Goal: Obtain resource: Obtain resource

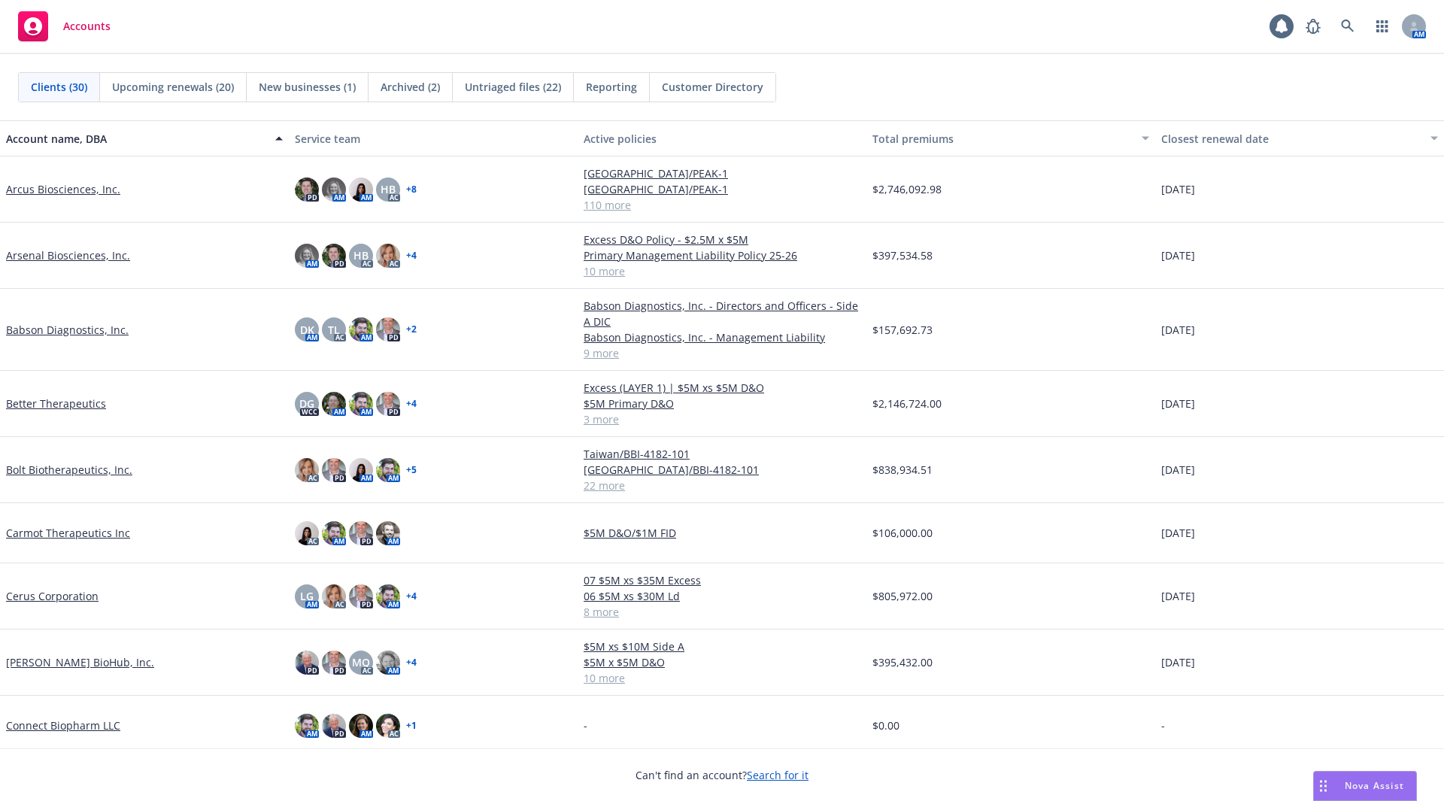
click at [90, 602] on link "Cerus Corporation" at bounding box center [52, 596] width 93 height 16
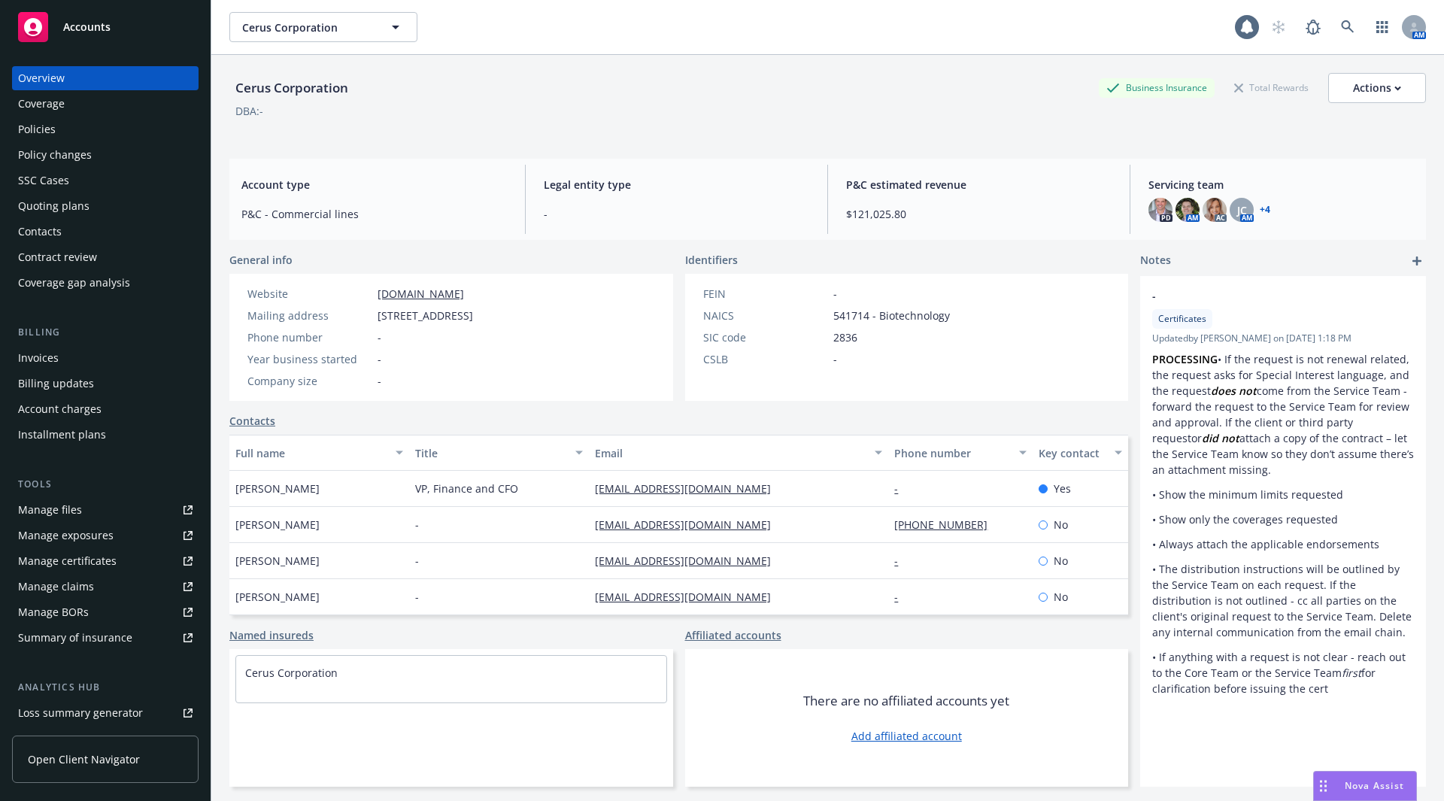
click at [105, 128] on div "Policies" at bounding box center [105, 129] width 175 height 24
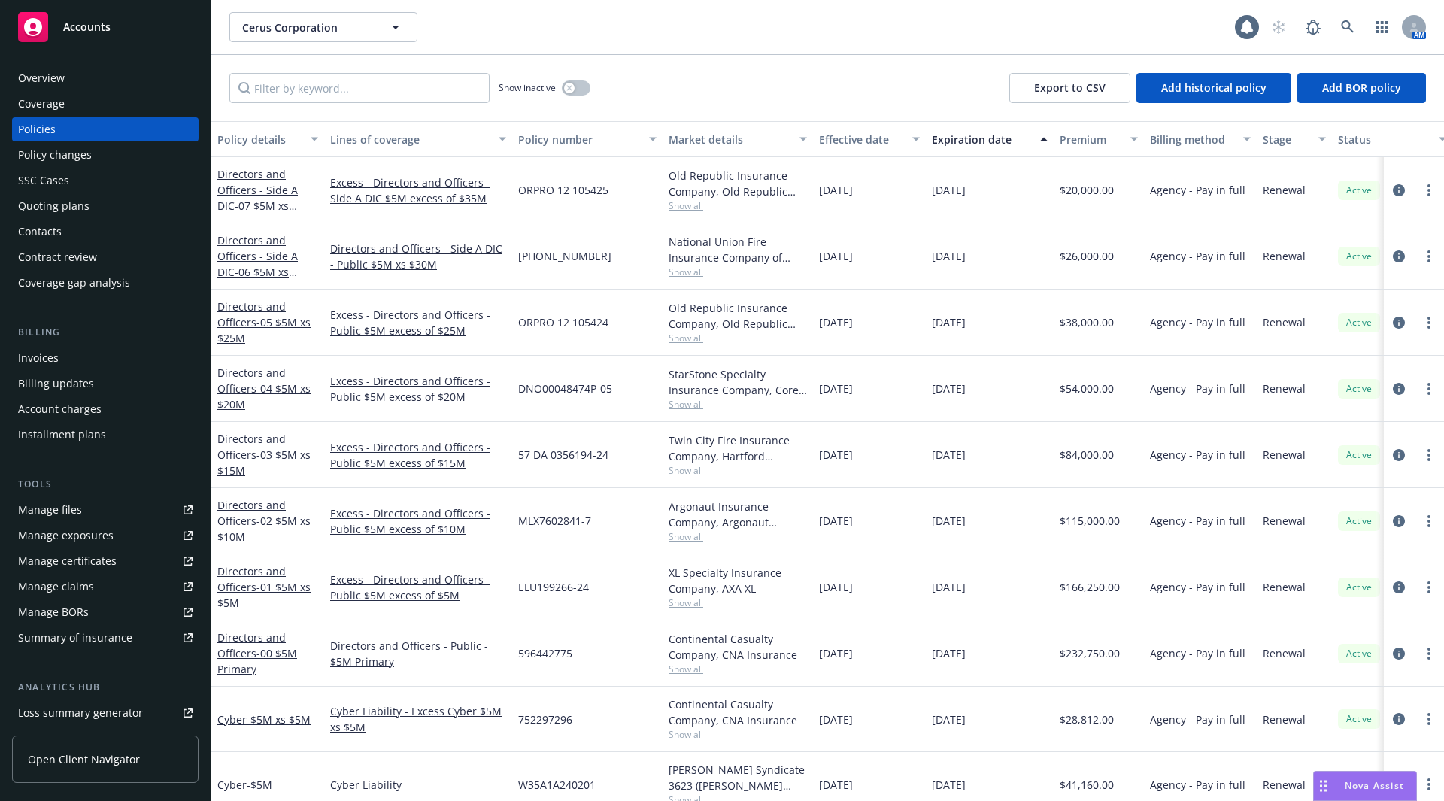
click at [105, 515] on link "Manage files" at bounding box center [105, 510] width 187 height 24
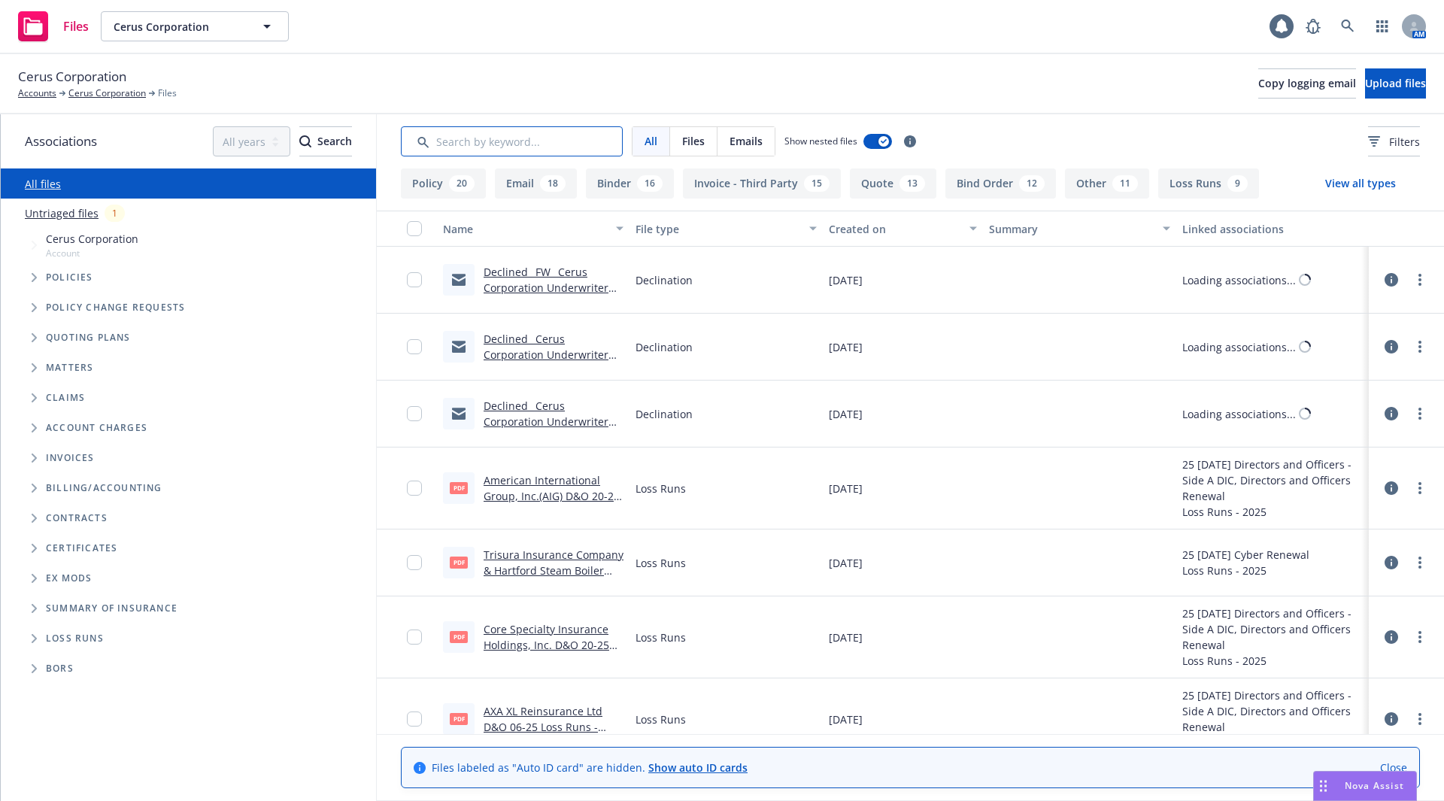
click at [533, 146] on input "Search by keyword..." at bounding box center [512, 141] width 222 height 30
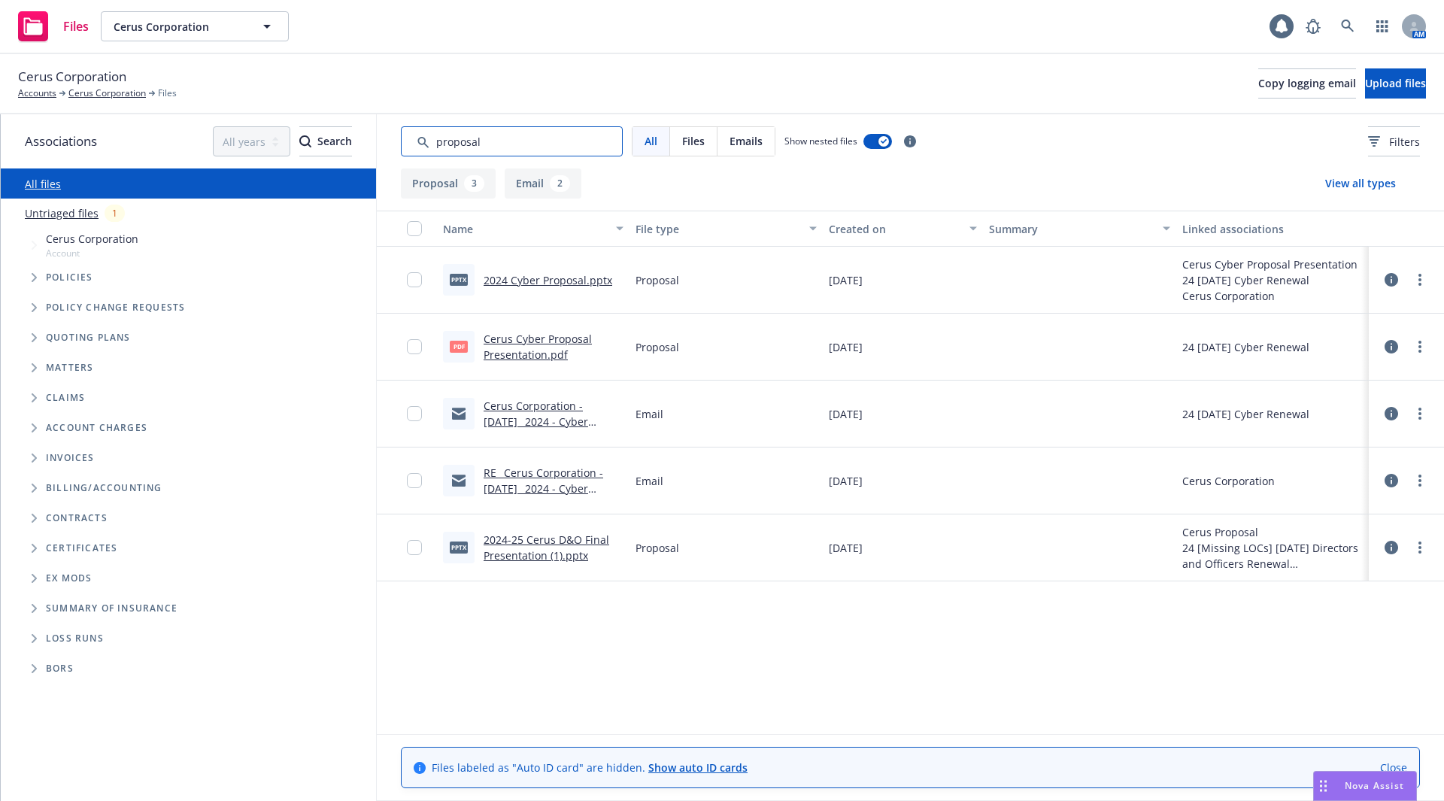
type input "proposal"
click at [547, 353] on link "Cerus Cyber Proposal Presentation.pdf" at bounding box center [538, 347] width 108 height 30
click at [551, 283] on link "2024 Cyber Proposal.pptx" at bounding box center [548, 280] width 129 height 14
